Goal: Information Seeking & Learning: Compare options

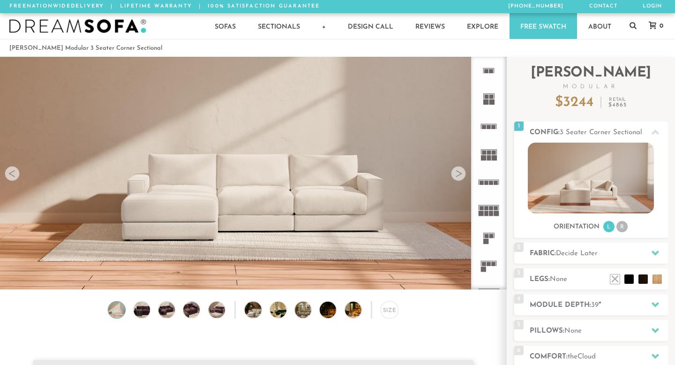
scroll to position [10309, 675]
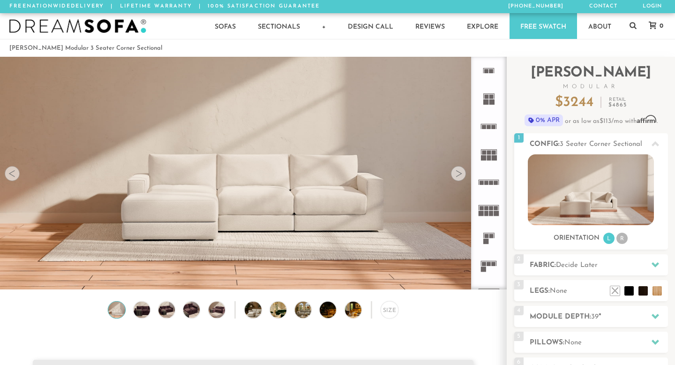
click at [489, 240] on icon at bounding box center [489, 238] width 28 height 28
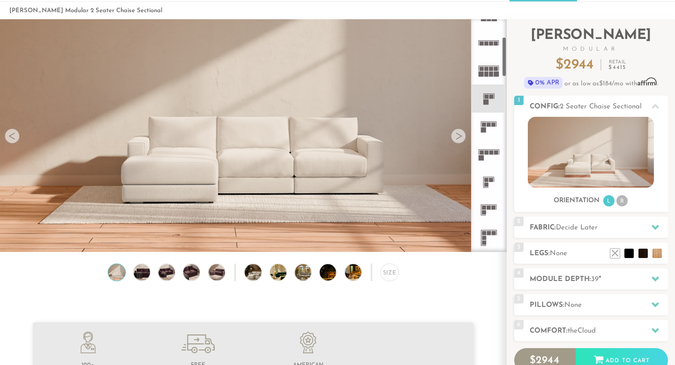
scroll to position [103, 0]
click at [489, 179] on icon at bounding box center [489, 181] width 28 height 28
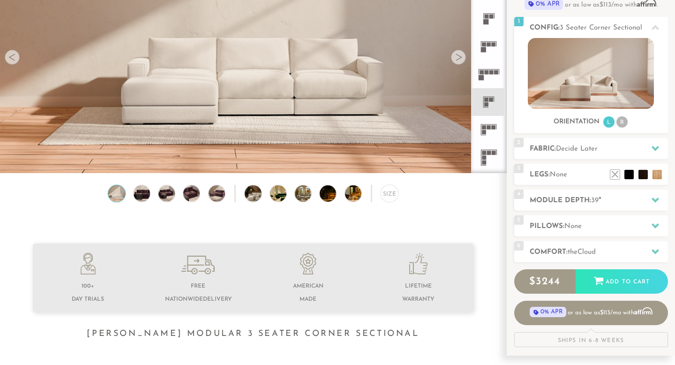
scroll to position [119, 0]
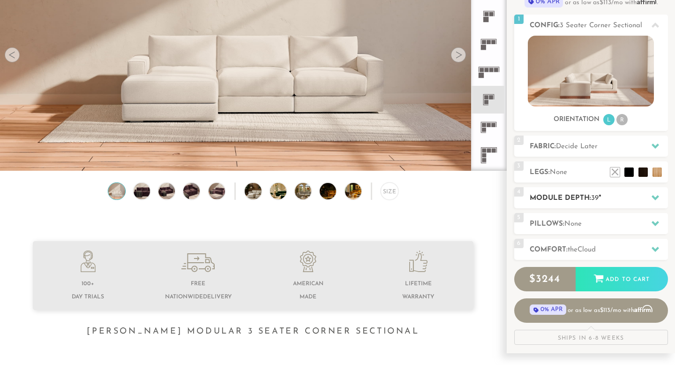
click at [656, 200] on icon at bounding box center [656, 198] width 8 height 8
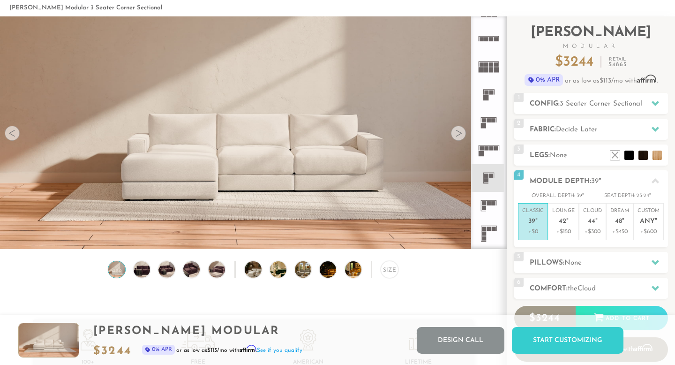
scroll to position [39, 0]
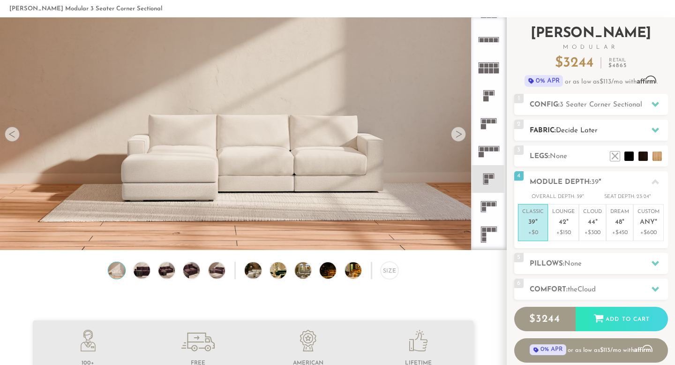
click at [652, 128] on icon at bounding box center [656, 130] width 8 height 8
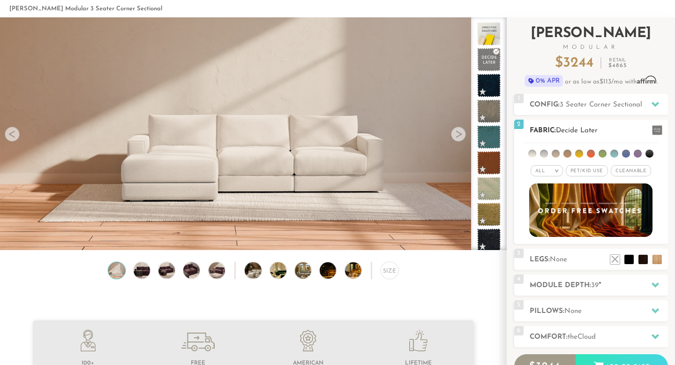
click at [556, 171] on em ">" at bounding box center [556, 170] width 7 height 5
click at [545, 153] on li at bounding box center [544, 154] width 8 height 8
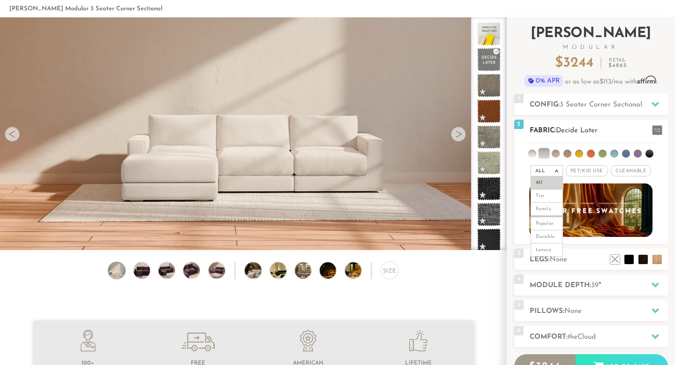
click at [557, 153] on li at bounding box center [556, 154] width 8 height 8
click at [166, 271] on img at bounding box center [167, 270] width 20 height 16
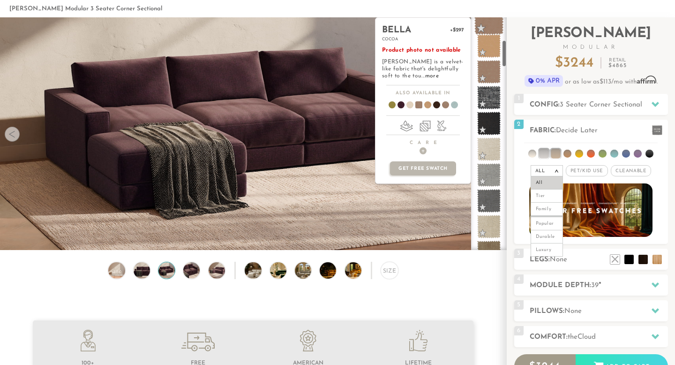
scroll to position [200, 0]
